Goal: Transaction & Acquisition: Purchase product/service

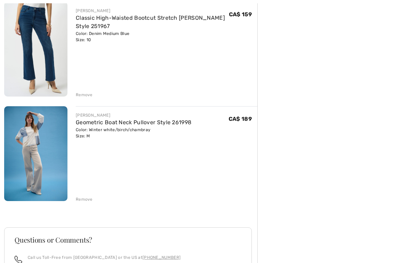
scroll to position [194, 0]
click at [37, 138] on img at bounding box center [35, 153] width 63 height 95
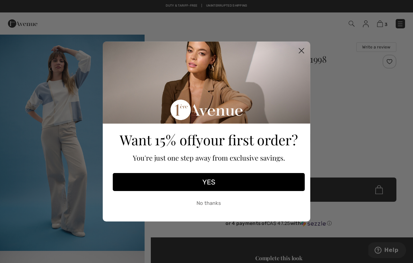
click at [303, 48] on circle "Close dialog" at bounding box center [300, 50] width 11 height 11
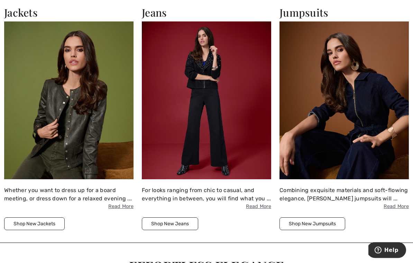
scroll to position [778, 0]
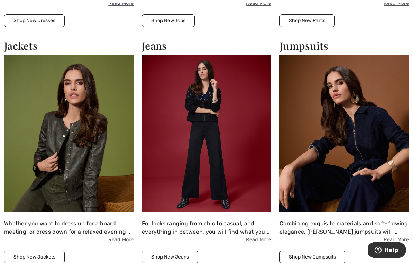
click at [53, 150] on img at bounding box center [68, 134] width 129 height 158
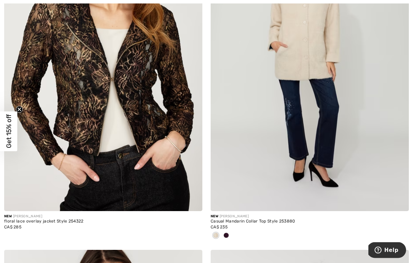
scroll to position [2216, 0]
click at [81, 116] on img at bounding box center [103, 62] width 198 height 297
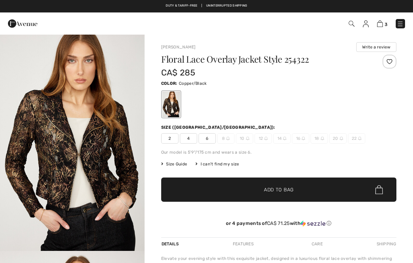
checkbox input "true"
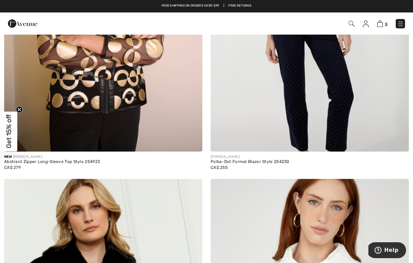
scroll to position [5646, 0]
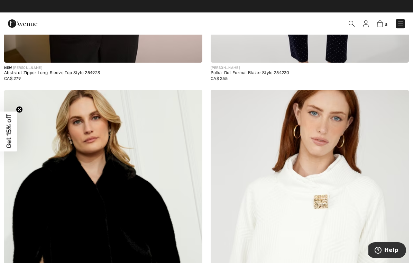
scroll to position [5735, 0]
